Goal: Connect with others: Establish contact or relationships with other users

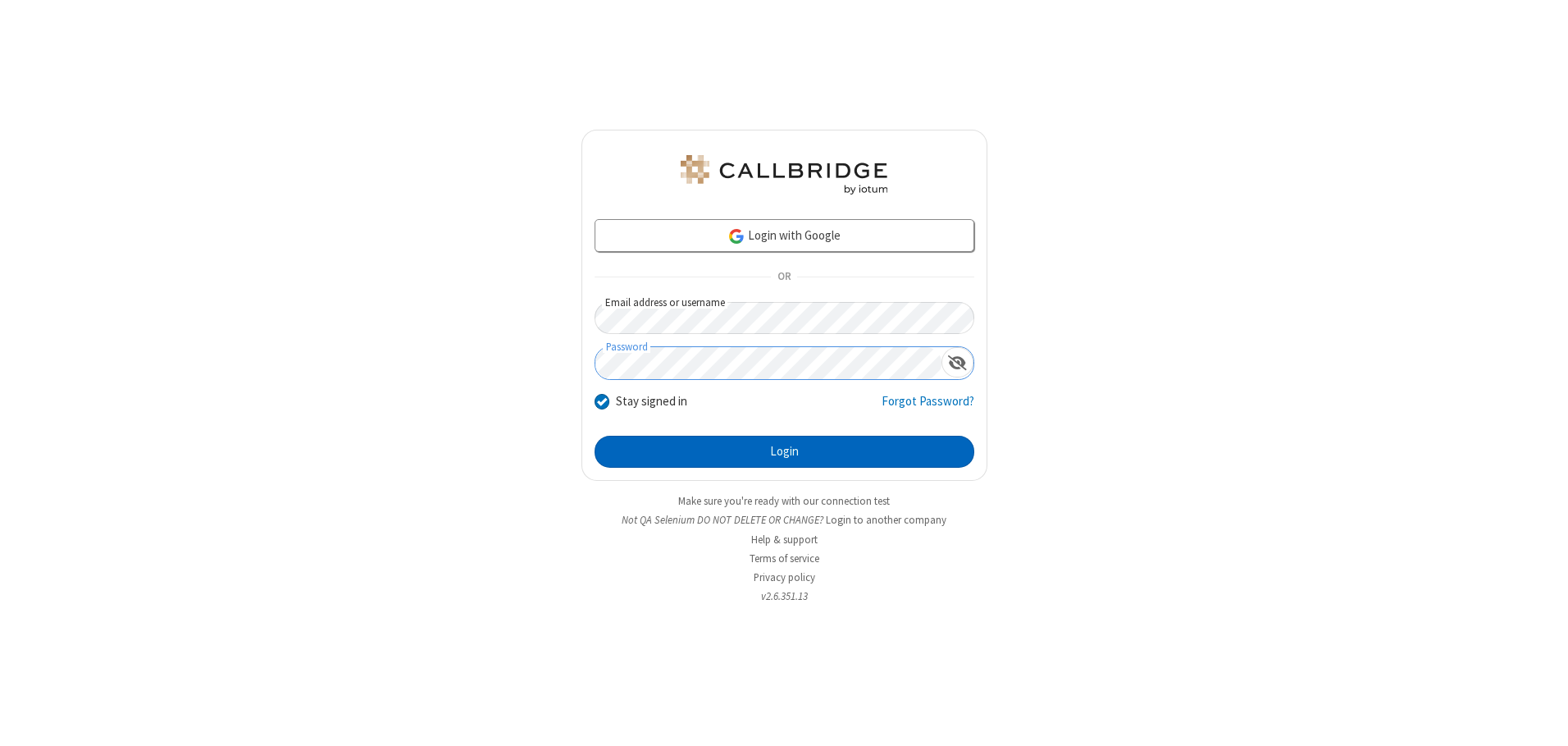
click at [784, 451] on button "Login" at bounding box center [784, 451] width 380 height 33
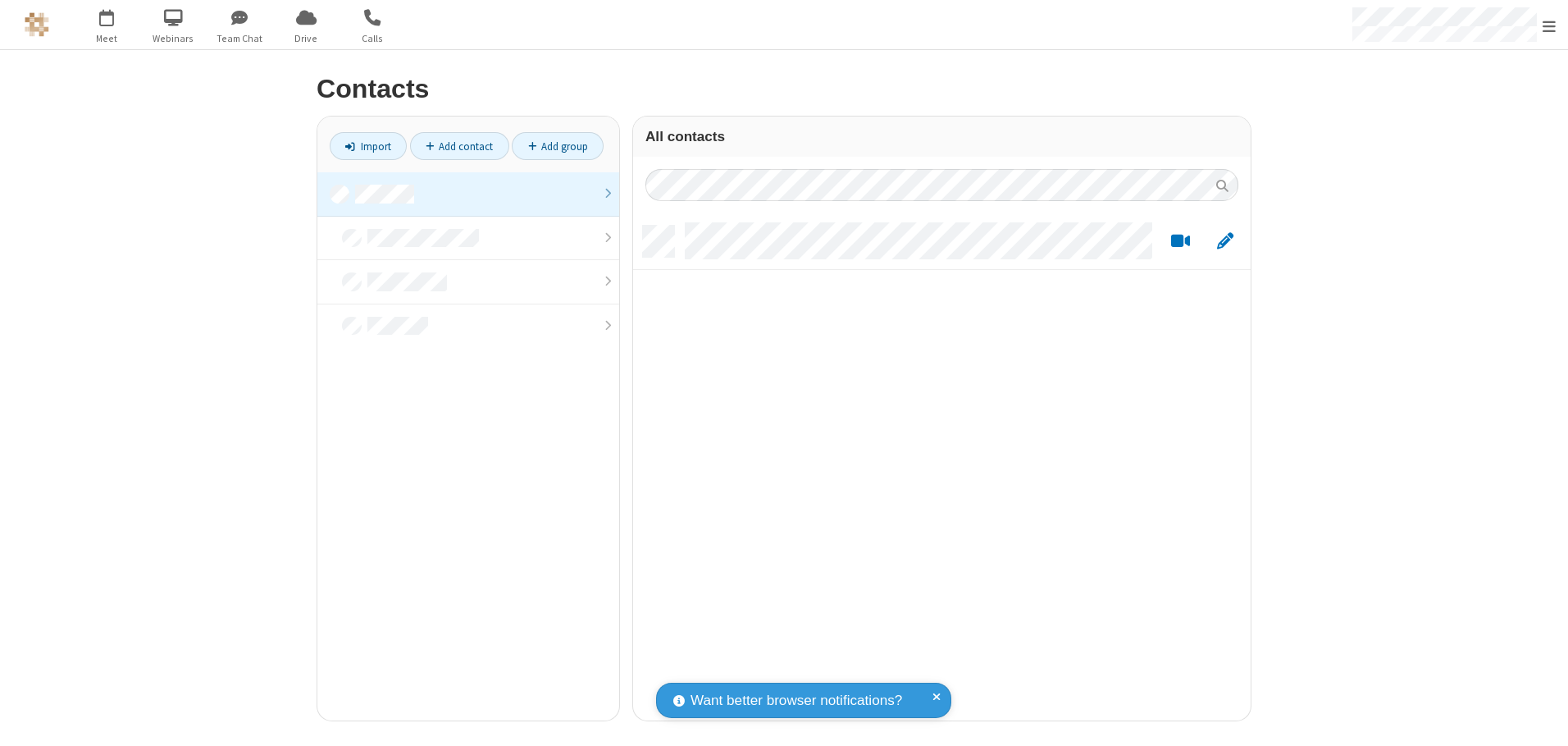
scroll to position [495, 605]
click at [468, 193] on link at bounding box center [468, 194] width 302 height 44
click at [460, 146] on link "Add contact" at bounding box center [460, 146] width 100 height 28
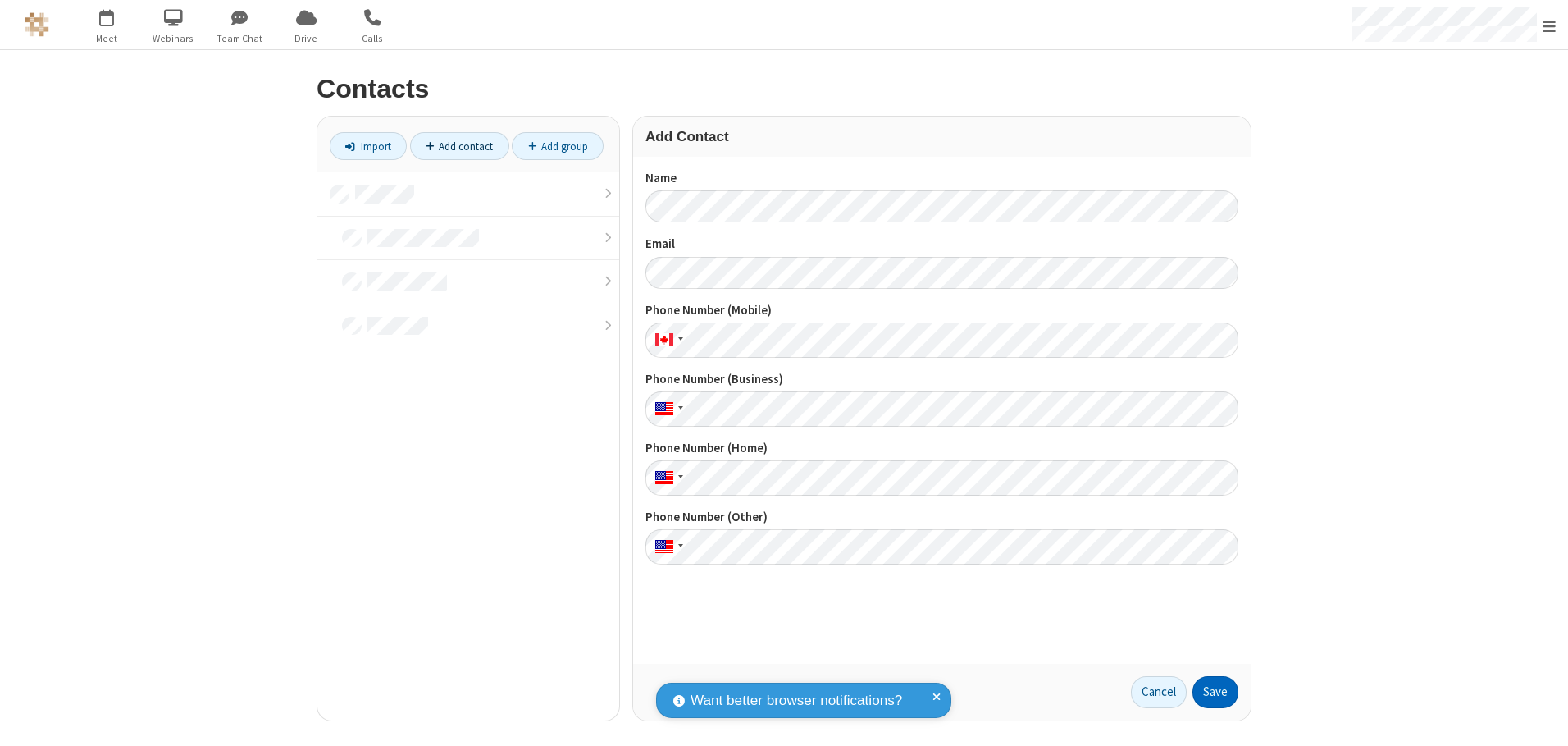
click at [1216, 692] on button "Save" at bounding box center [1216, 692] width 46 height 33
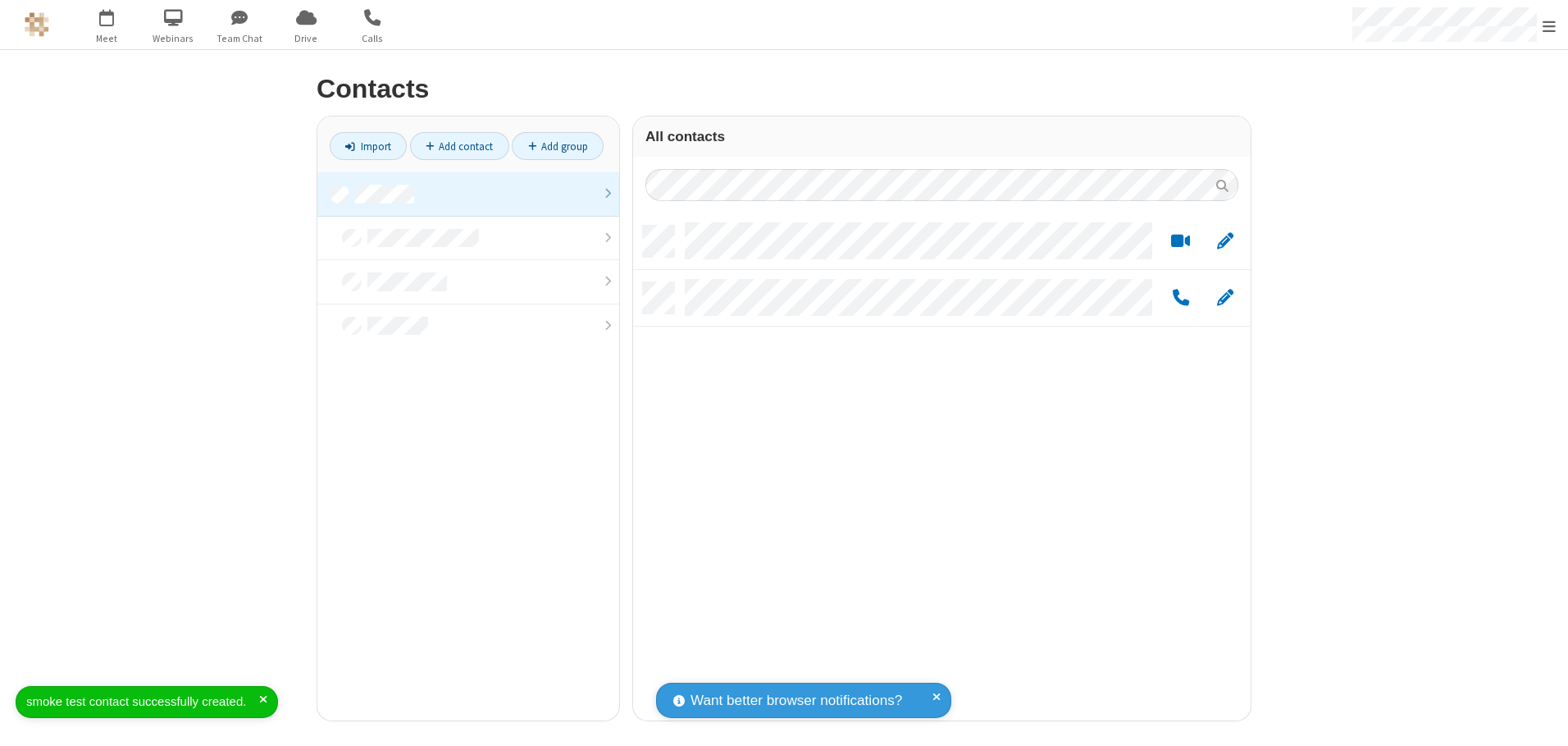
scroll to position [495, 605]
